Goal: Task Accomplishment & Management: Manage account settings

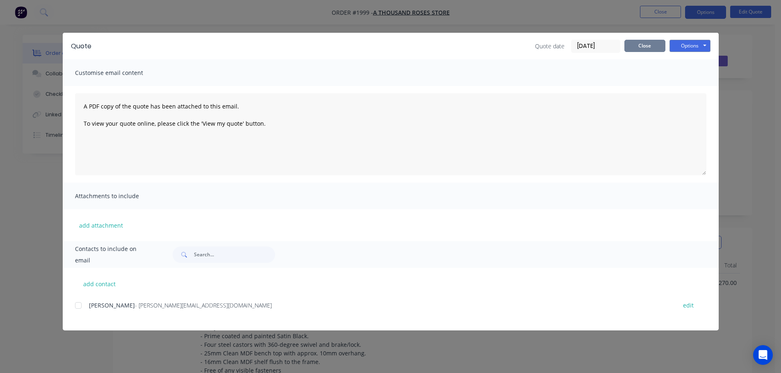
click at [637, 50] on button "Close" at bounding box center [644, 46] width 41 height 12
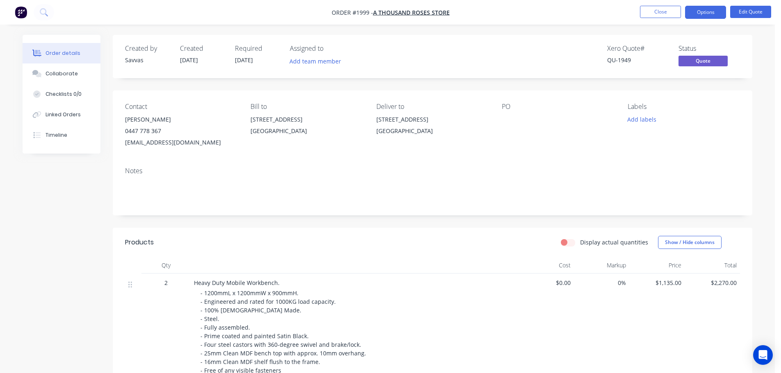
click at [643, 20] on nav "Order #1999 - A Thousand Roses Store Close Options Edit Quote" at bounding box center [390, 12] width 781 height 25
click at [644, 16] on button "Close" at bounding box center [660, 12] width 41 height 12
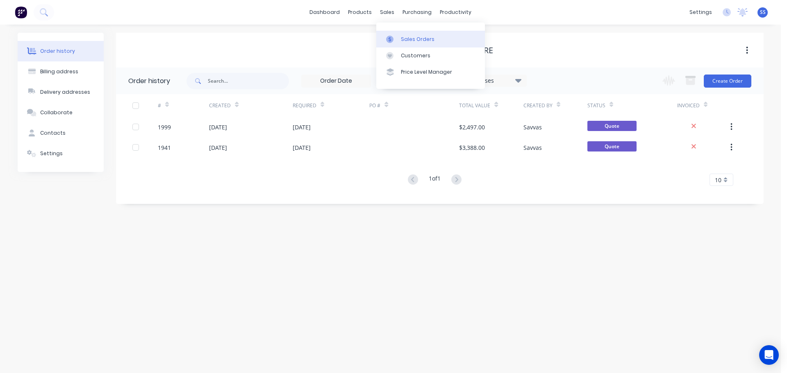
click at [395, 37] on div at bounding box center [392, 39] width 12 height 7
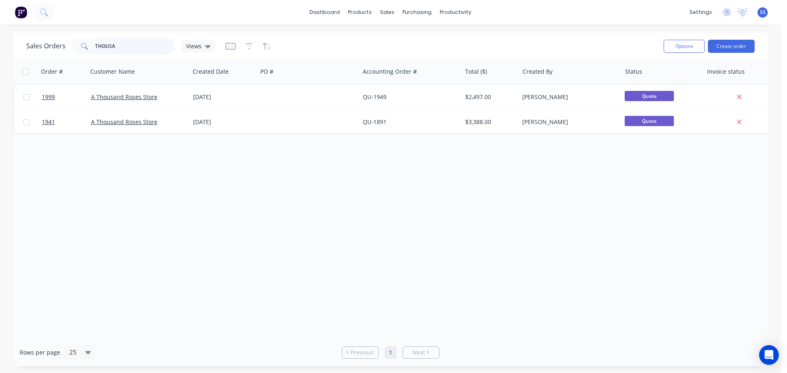
click at [161, 42] on input "THOUSA" at bounding box center [135, 46] width 80 height 16
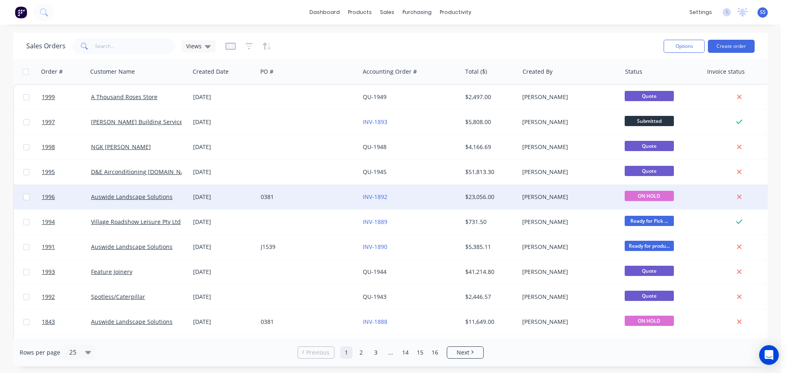
click at [319, 194] on div "0381" at bounding box center [306, 197] width 91 height 8
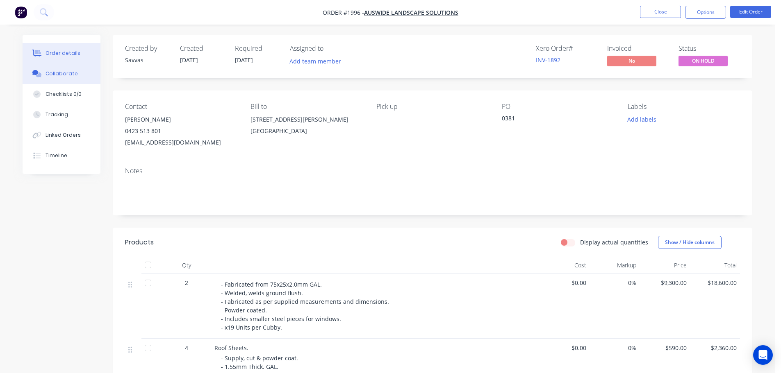
click at [74, 74] on div "Collaborate" at bounding box center [62, 73] width 32 height 7
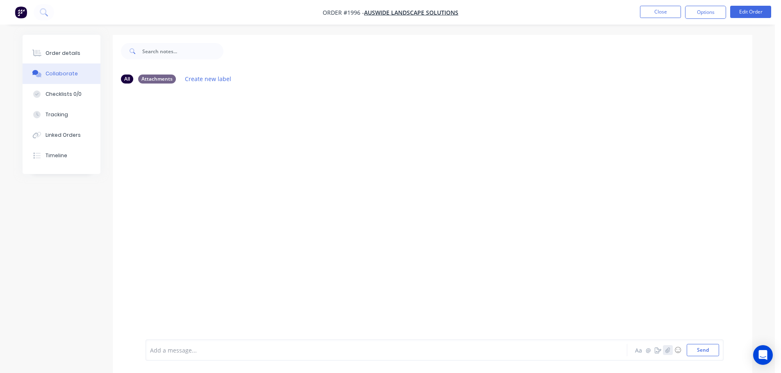
click at [666, 352] on icon "button" at bounding box center [667, 350] width 5 height 5
click at [695, 348] on button "Send" at bounding box center [703, 350] width 32 height 12
click at [668, 9] on button "Close" at bounding box center [660, 12] width 41 height 12
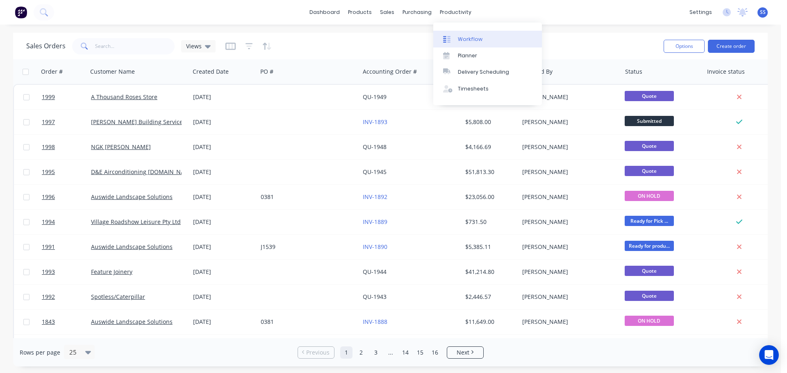
drag, startPoint x: 456, startPoint y: 13, endPoint x: 462, endPoint y: 31, distance: 18.7
click at [462, 31] on link "Workflow" at bounding box center [487, 39] width 109 height 16
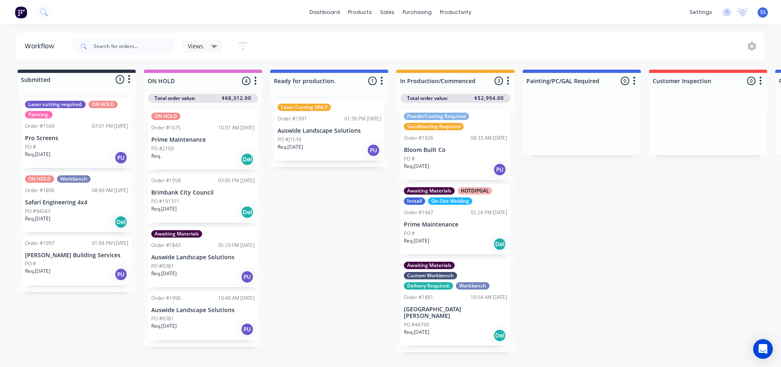
click at [195, 303] on div "Order #1996 10:40 AM [DATE] Auswide Landscape Solutions PO #0381 Req. [DATE] PU" at bounding box center [203, 315] width 110 height 49
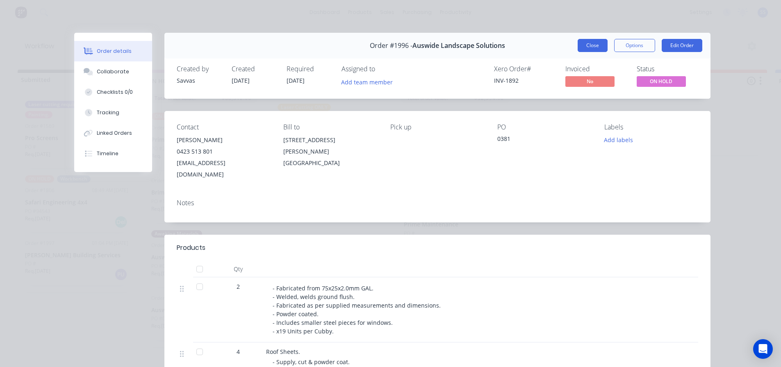
click at [585, 44] on button "Close" at bounding box center [593, 45] width 30 height 13
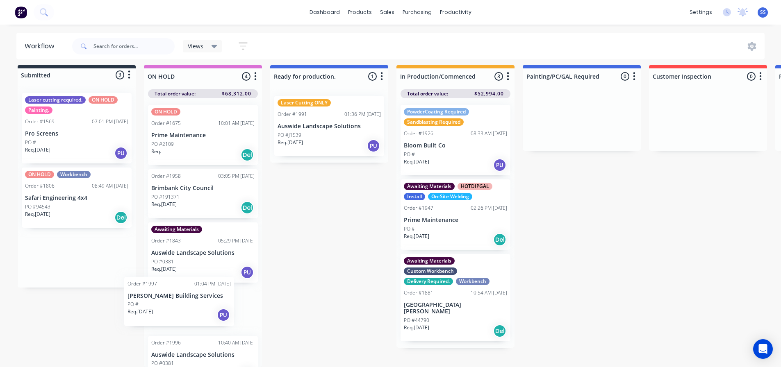
scroll to position [23, 0]
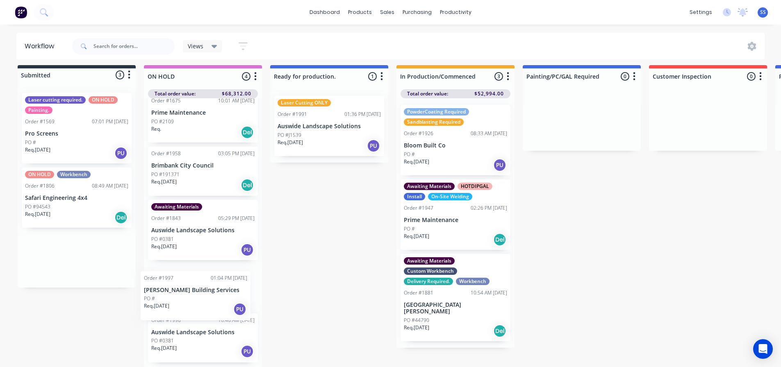
drag, startPoint x: 64, startPoint y: 259, endPoint x: 181, endPoint y: 281, distance: 119.6
click at [181, 281] on div "Submitted 3 Status colour #273444 hex #273444 Save Cancel Summaries Total order…" at bounding box center [737, 216] width 1486 height 302
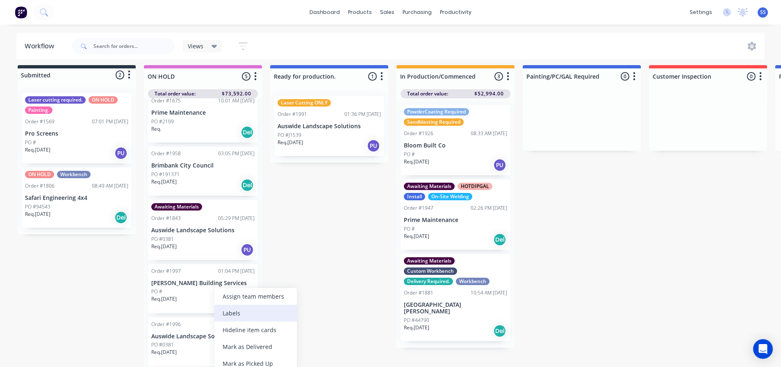
click at [240, 315] on div "Labels" at bounding box center [255, 313] width 82 height 17
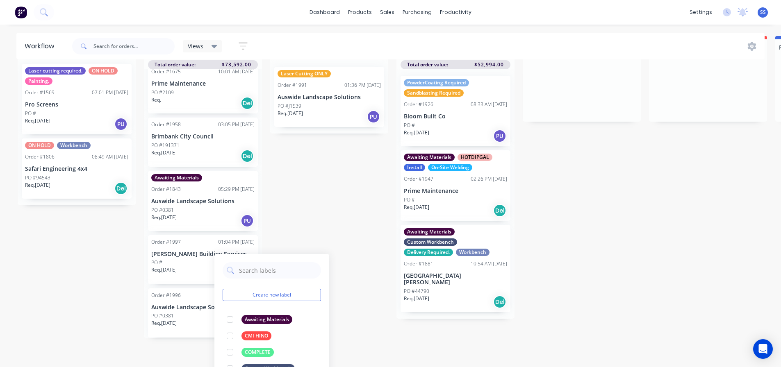
scroll to position [52, 0]
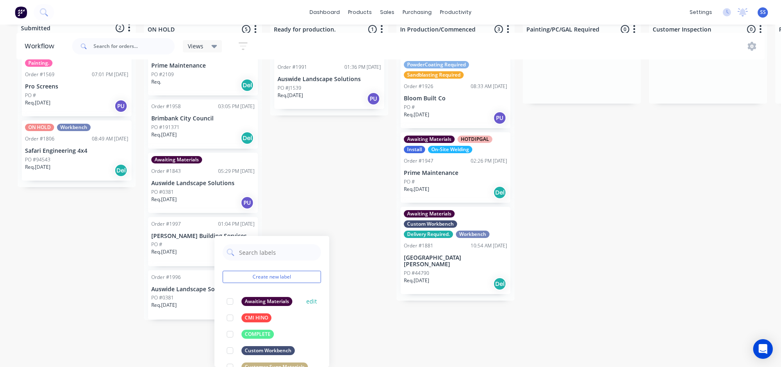
click at [228, 300] on div at bounding box center [230, 302] width 16 height 16
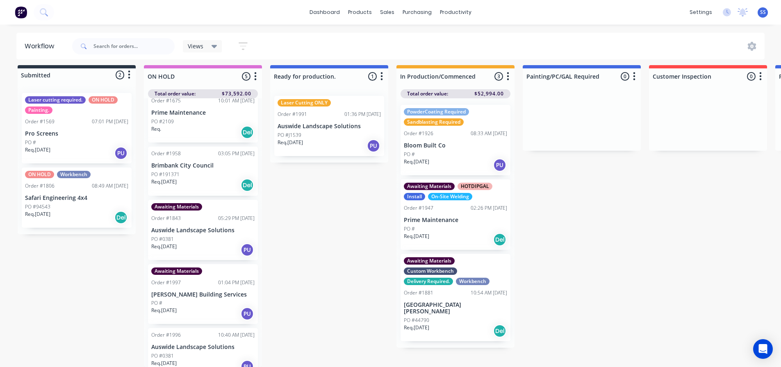
click at [329, 139] on div "Submitted 2 Status colour #273444 hex #273444 Save Cancel Summaries Total order…" at bounding box center [737, 216] width 1486 height 302
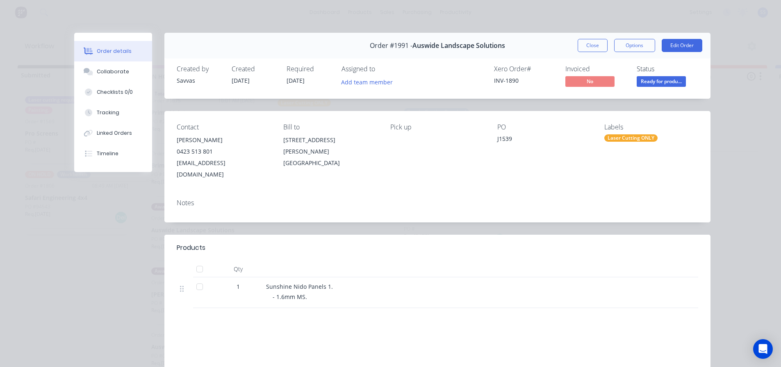
click at [596, 51] on button "Close" at bounding box center [593, 45] width 30 height 13
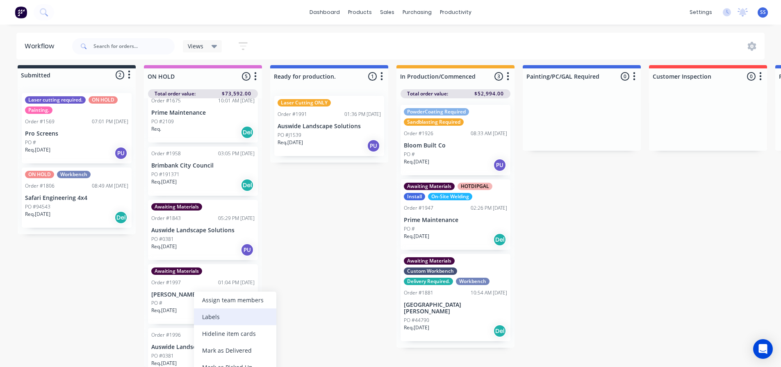
click at [211, 319] on div "Labels" at bounding box center [235, 317] width 82 height 17
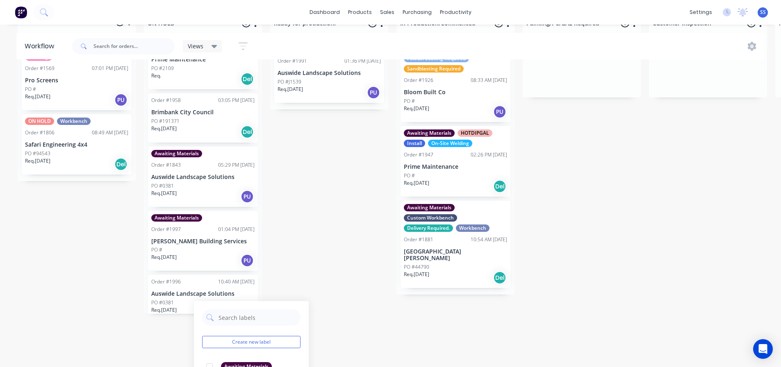
scroll to position [123, 0]
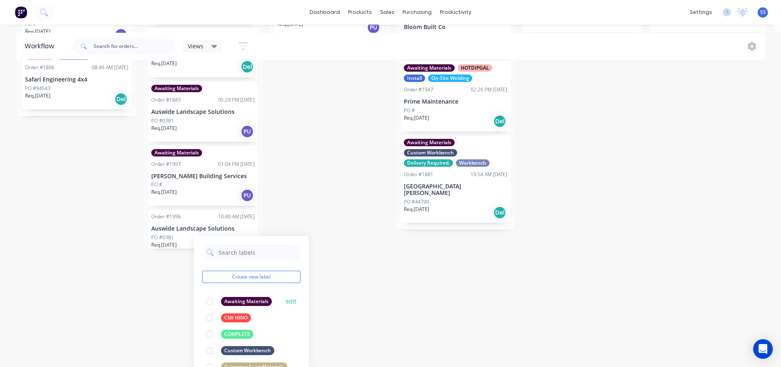
click at [208, 302] on div at bounding box center [209, 302] width 16 height 16
click at [314, 193] on div "Submitted 2 Status colour #273444 hex #273444 Save Cancel Summaries Total order…" at bounding box center [737, 98] width 1486 height 302
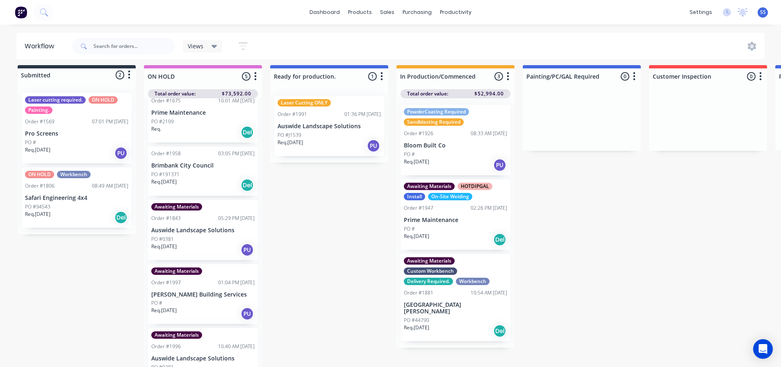
scroll to position [11, 0]
click at [235, 236] on div "PO #0381" at bounding box center [202, 239] width 103 height 7
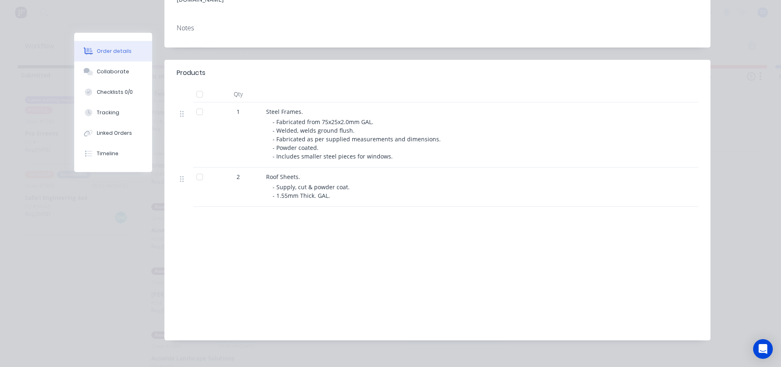
scroll to position [0, 0]
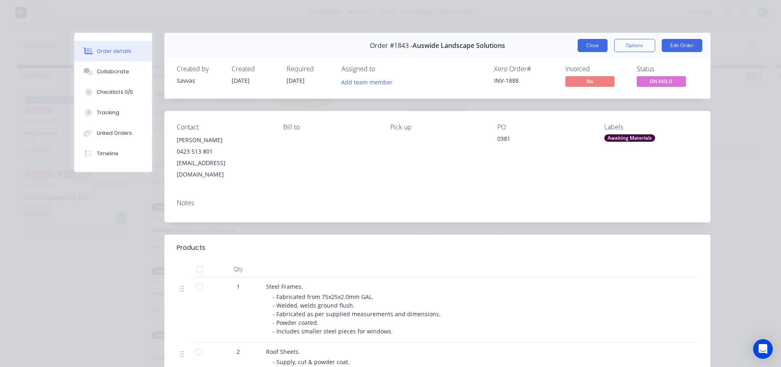
click at [588, 48] on button "Close" at bounding box center [593, 45] width 30 height 13
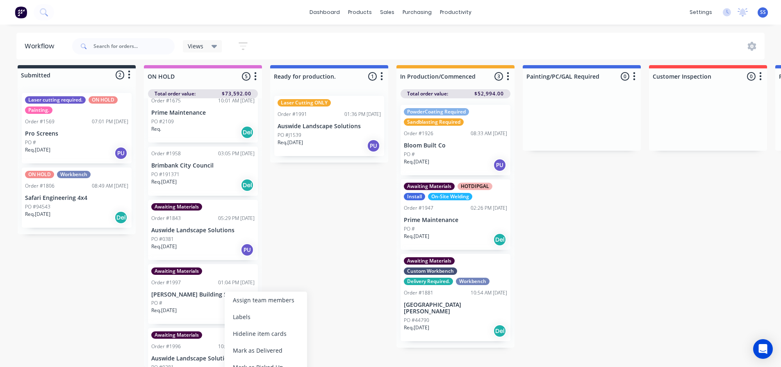
click at [286, 250] on div "Submitted 2 Status colour #273444 hex #273444 Save Cancel Summaries Total order…" at bounding box center [737, 216] width 1486 height 302
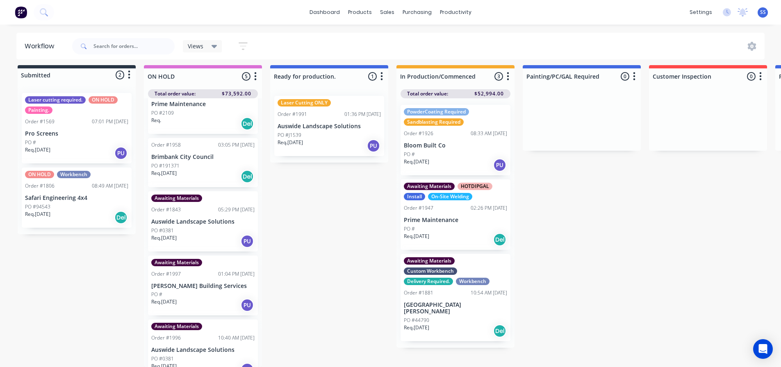
scroll to position [44, 0]
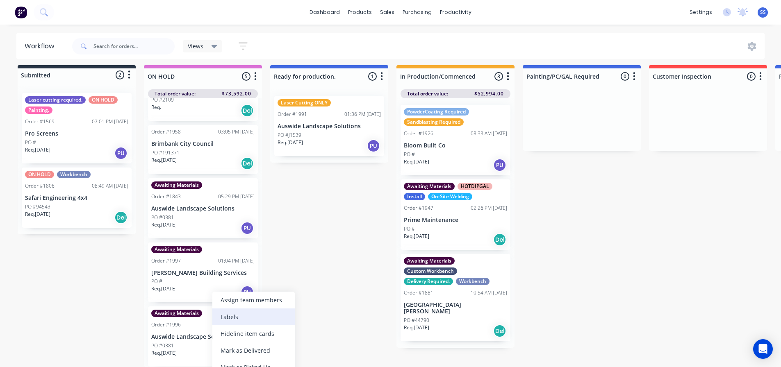
click at [244, 313] on div "Labels" at bounding box center [253, 317] width 82 height 17
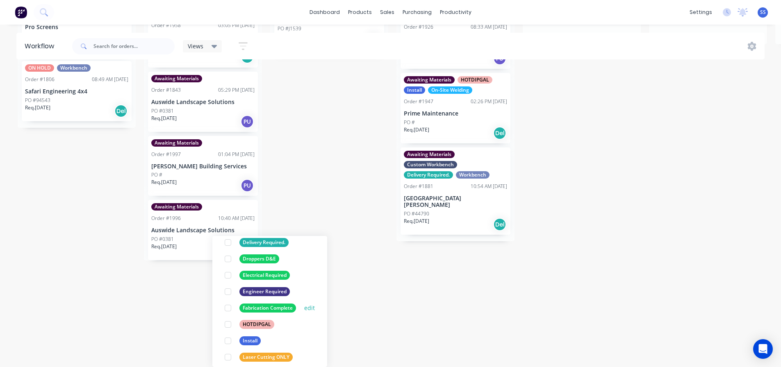
scroll to position [205, 0]
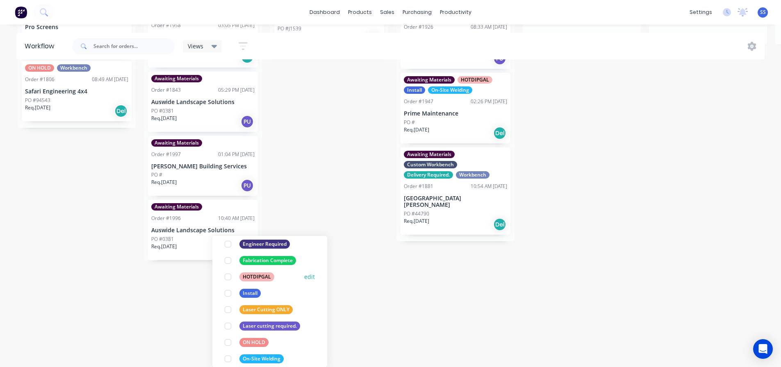
click at [230, 276] on div at bounding box center [228, 277] width 16 height 16
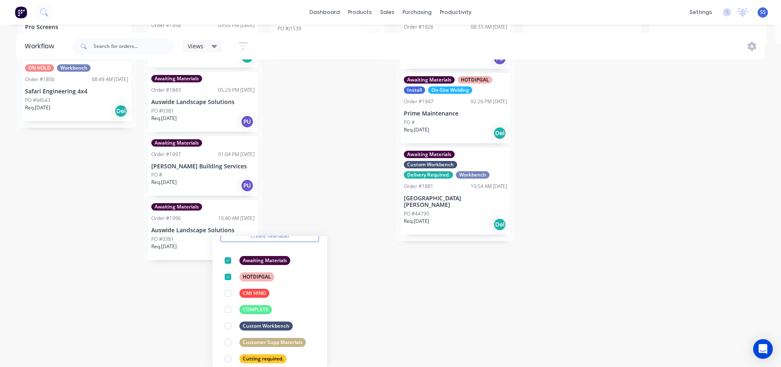
click at [558, 207] on html "dashboard products sales purchasing productivity dashboard products Product Cat…" at bounding box center [390, 48] width 781 height 318
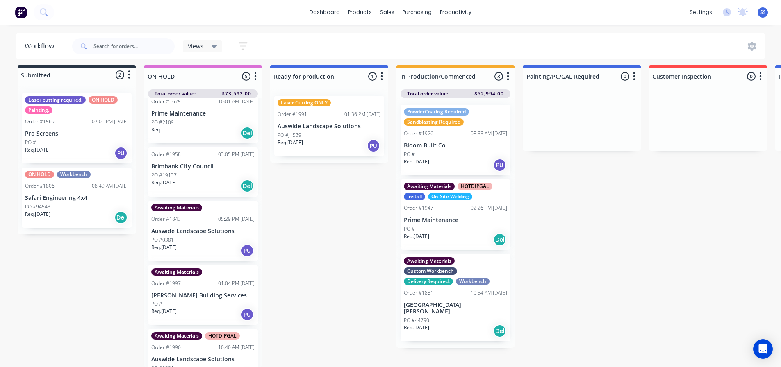
scroll to position [0, 0]
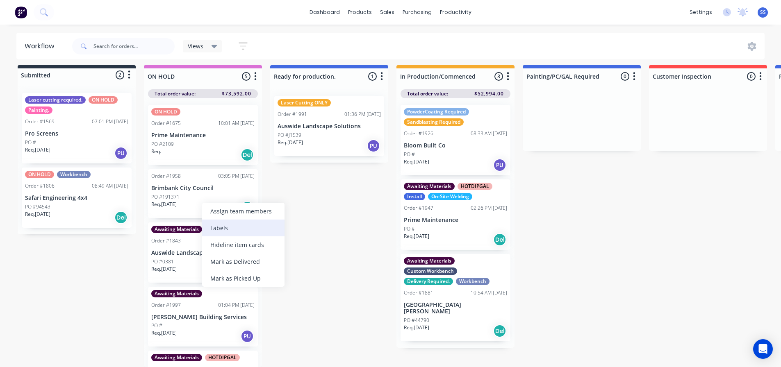
click at [237, 231] on div "Labels" at bounding box center [243, 228] width 82 height 17
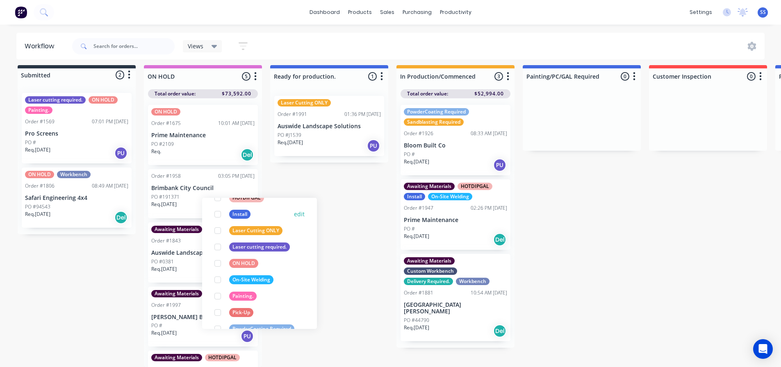
scroll to position [287, 0]
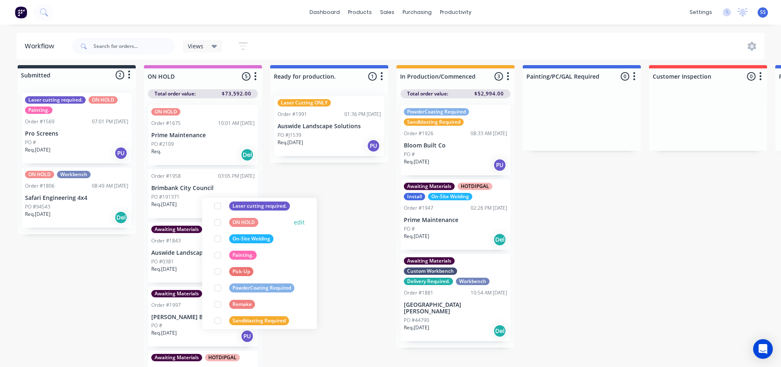
click at [218, 216] on div at bounding box center [217, 222] width 16 height 16
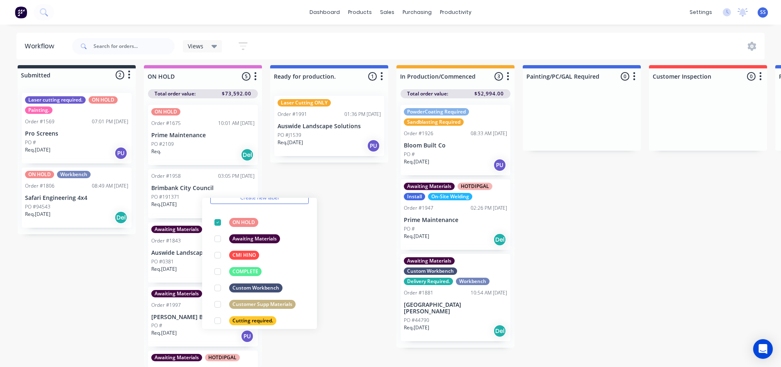
click at [339, 191] on div "Submitted 2 Status colour #273444 hex #273444 Save Cancel Summaries Total order…" at bounding box center [737, 216] width 1486 height 302
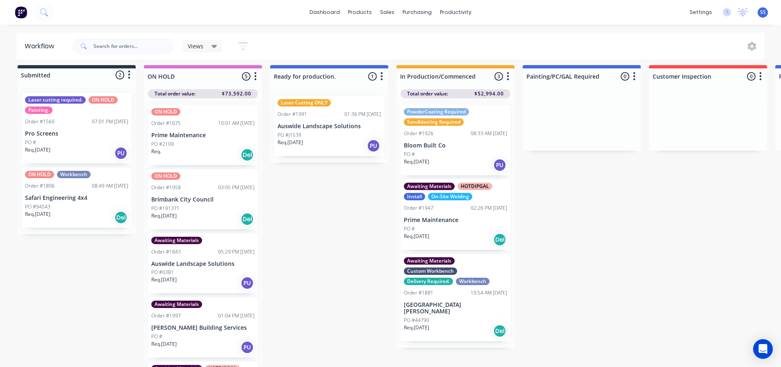
click at [218, 148] on div "Req. Del" at bounding box center [202, 155] width 103 height 14
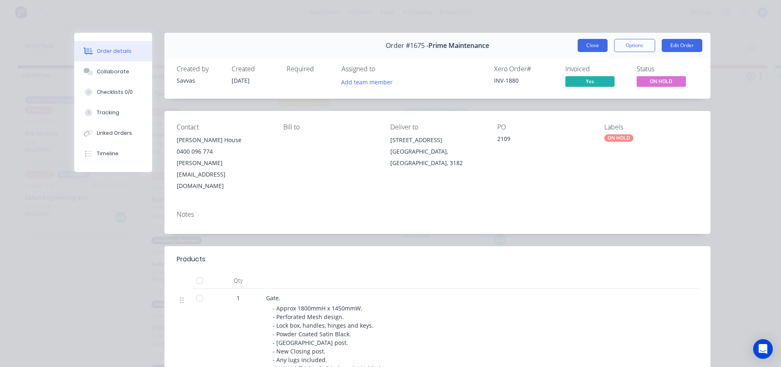
click at [587, 40] on button "Close" at bounding box center [593, 45] width 30 height 13
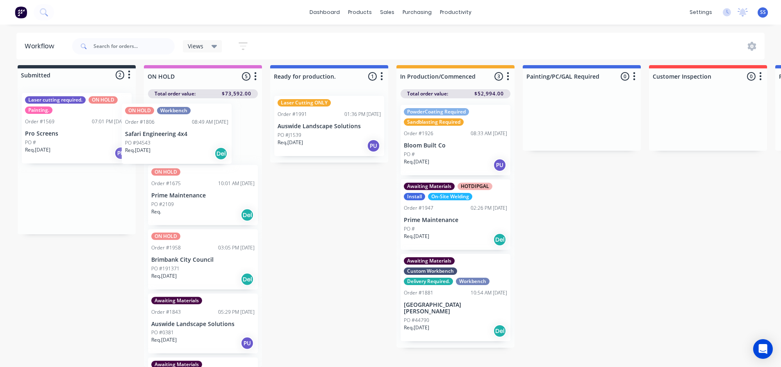
drag, startPoint x: 87, startPoint y: 202, endPoint x: 193, endPoint y: 144, distance: 120.5
click at [193, 144] on div "Submitted 2 Status colour #273444 hex #273444 Save Cancel Summaries Total order…" at bounding box center [737, 216] width 1486 height 302
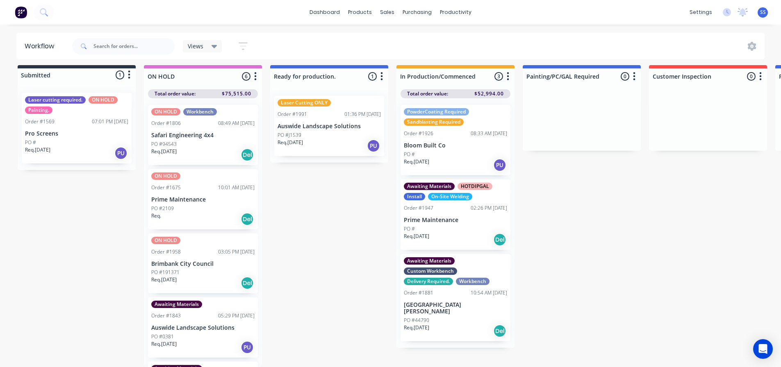
scroll to position [11, 0]
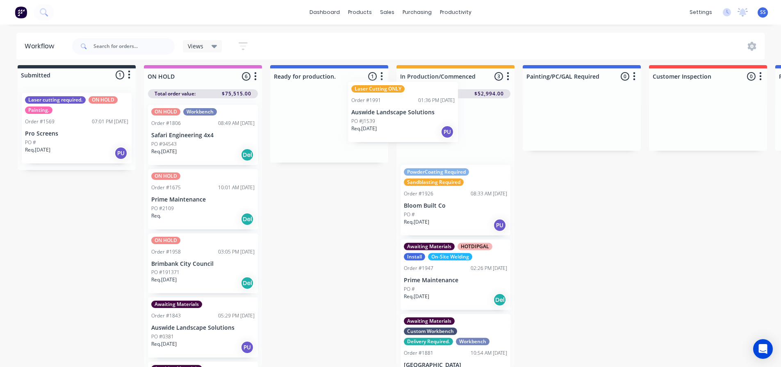
drag, startPoint x: 344, startPoint y: 132, endPoint x: 430, endPoint y: 123, distance: 87.0
click at [428, 124] on div "Submitted 1 Status colour #273444 hex #273444 Save Cancel Summaries Total order…" at bounding box center [737, 216] width 1486 height 302
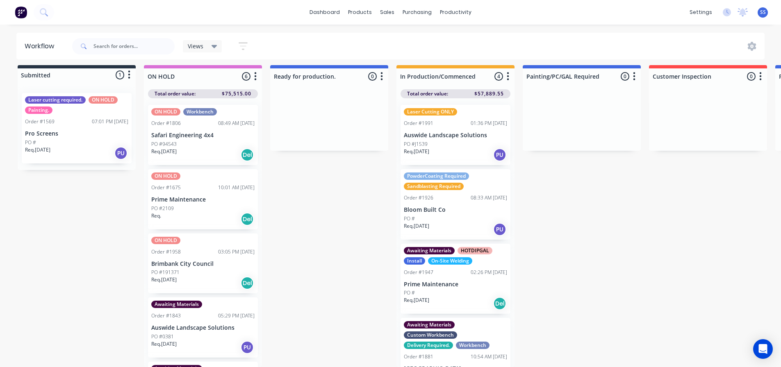
scroll to position [120, 0]
